Goal: Information Seeking & Learning: Learn about a topic

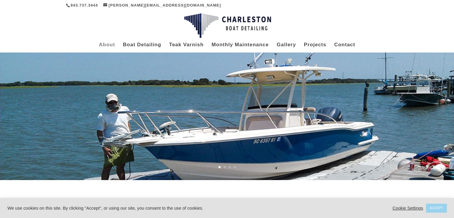
click at [113, 43] on link "About" at bounding box center [107, 48] width 16 height 10
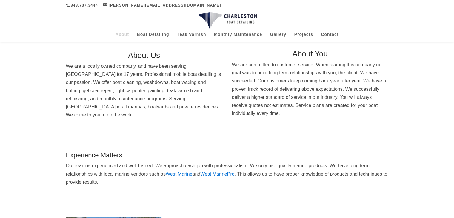
scroll to position [26, 0]
click at [218, 34] on link "Monthly Maintenance" at bounding box center [238, 37] width 48 height 10
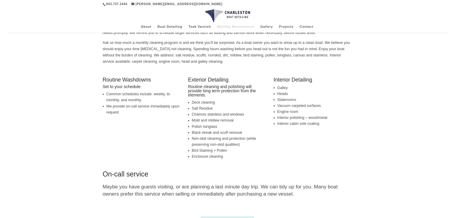
scroll to position [48, 0]
